Goal: Go to known website: Access a specific website the user already knows

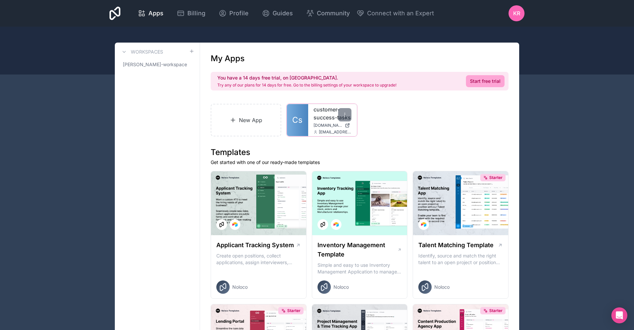
click at [315, 122] on div "customer-success-tasks customer-success-tasks.noloco.co hunter@characterquilt.c…" at bounding box center [332, 120] width 49 height 32
click at [316, 114] on link "customer-success-tasks" at bounding box center [332, 113] width 38 height 16
